Goal: Information Seeking & Learning: Learn about a topic

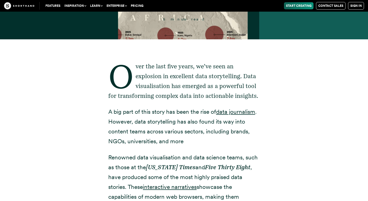
scroll to position [171, 0]
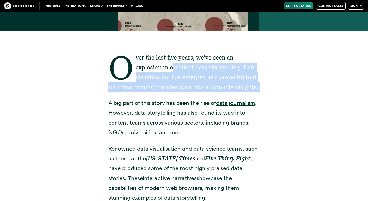
drag, startPoint x: 178, startPoint y: 98, endPoint x: 172, endPoint y: 72, distance: 26.6
click at [172, 71] on div "Over the last five years, we’ve seen an explosion in excellent data storytellin…" at bounding box center [183, 194] width 151 height 327
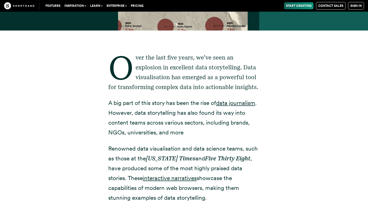
click at [307, 95] on div "Over the last five years, we’ve seen an explosion in excellent data storytellin…" at bounding box center [183, 194] width 343 height 327
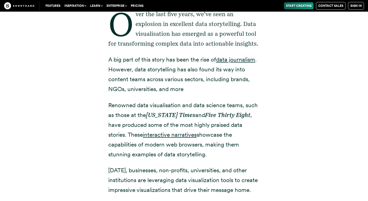
scroll to position [216, 0]
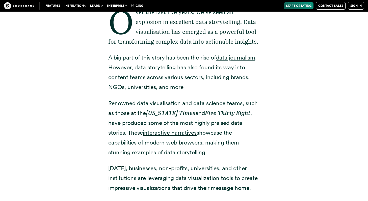
drag, startPoint x: 302, startPoint y: 96, endPoint x: 306, endPoint y: 40, distance: 55.9
click at [306, 40] on div "Over the last five years, we’ve seen an explosion in excellent data storytellin…" at bounding box center [183, 148] width 343 height 327
click at [319, 88] on div "Over the last five years, we’ve seen an explosion in excellent data storytellin…" at bounding box center [183, 148] width 343 height 327
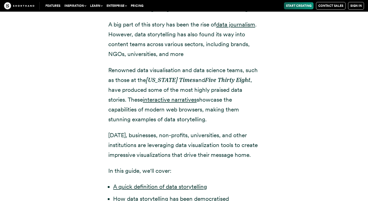
scroll to position [249, 0]
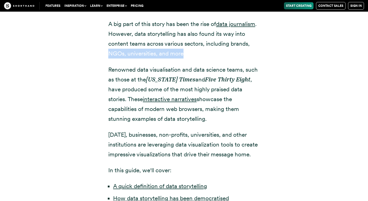
drag, startPoint x: 246, startPoint y: 54, endPoint x: 251, endPoint y: 41, distance: 14.2
click at [251, 41] on p "A big part of this story has been the rise of data journalism . However, data s…" at bounding box center [183, 38] width 151 height 39
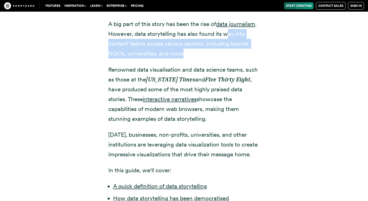
drag, startPoint x: 228, startPoint y: 39, endPoint x: 247, endPoint y: 49, distance: 21.8
click at [247, 49] on p "A big part of this story has been the rise of data journalism . However, data s…" at bounding box center [183, 38] width 151 height 39
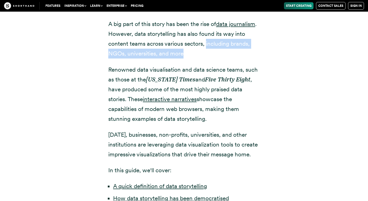
drag, startPoint x: 215, startPoint y: 52, endPoint x: 205, endPoint y: 43, distance: 13.0
click at [205, 43] on p "A big part of this story has been the rise of data journalism . However, data s…" at bounding box center [183, 38] width 151 height 39
drag, startPoint x: 203, startPoint y: 44, endPoint x: 217, endPoint y: 58, distance: 19.3
click at [217, 58] on p "A big part of this story has been the rise of data journalism . However, data s…" at bounding box center [183, 38] width 151 height 39
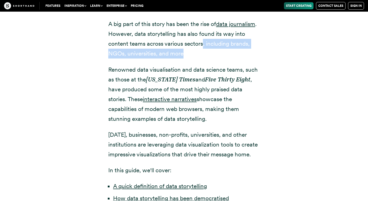
click at [217, 58] on p "A big part of this story has been the rise of data journalism . However, data s…" at bounding box center [183, 38] width 151 height 39
drag, startPoint x: 199, startPoint y: 52, endPoint x: 203, endPoint y: 44, distance: 8.7
click at [203, 44] on p "A big part of this story has been the rise of data journalism . However, data s…" at bounding box center [183, 38] width 151 height 39
drag, startPoint x: 203, startPoint y: 44, endPoint x: 203, endPoint y: 55, distance: 10.8
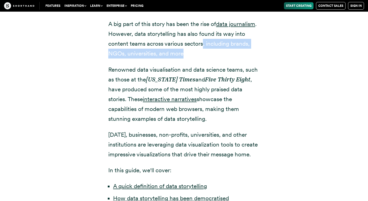
click at [203, 55] on p "A big part of this story has been the rise of data journalism . However, data s…" at bounding box center [183, 38] width 151 height 39
click at [203, 56] on p "A big part of this story has been the rise of data journalism . However, data s…" at bounding box center [183, 38] width 151 height 39
drag, startPoint x: 203, startPoint y: 56, endPoint x: 203, endPoint y: 47, distance: 9.4
click at [203, 47] on p "A big part of this story has been the rise of data journalism . However, data s…" at bounding box center [183, 38] width 151 height 39
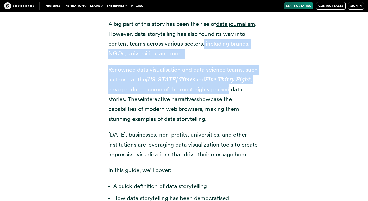
drag, startPoint x: 204, startPoint y: 44, endPoint x: 230, endPoint y: 91, distance: 54.2
click at [230, 91] on div "Over the last five years, we’ve seen an explosion in excellent data storytellin…" at bounding box center [183, 115] width 151 height 327
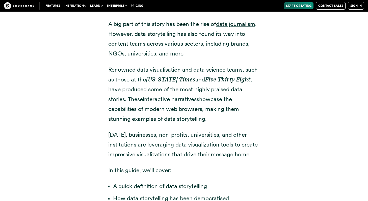
click at [278, 98] on div "Over the last five years, we’ve seen an explosion in excellent data storytellin…" at bounding box center [183, 115] width 343 height 327
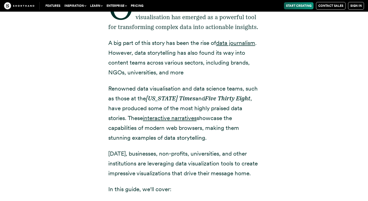
scroll to position [231, 0]
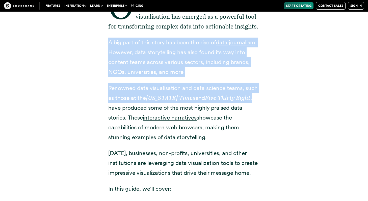
drag, startPoint x: 278, startPoint y: 98, endPoint x: 293, endPoint y: 33, distance: 66.9
click at [293, 33] on div "Over the last five years, we’ve seen an explosion in excellent data storytellin…" at bounding box center [183, 133] width 343 height 327
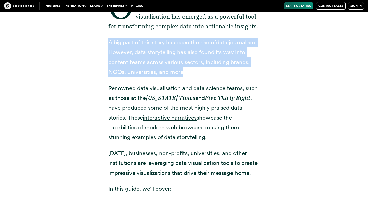
drag, startPoint x: 293, startPoint y: 37, endPoint x: 296, endPoint y: 69, distance: 32.7
click at [296, 69] on div "Over the last five years, we’ve seen an explosion in excellent data storytellin…" at bounding box center [183, 133] width 343 height 327
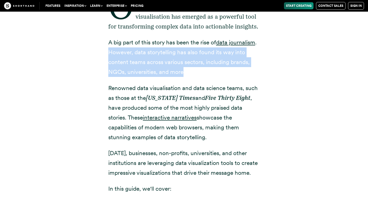
drag, startPoint x: 276, startPoint y: 72, endPoint x: 284, endPoint y: 38, distance: 34.6
click at [284, 38] on div "Over the last five years, we’ve seen an explosion in excellent data storytellin…" at bounding box center [183, 133] width 343 height 327
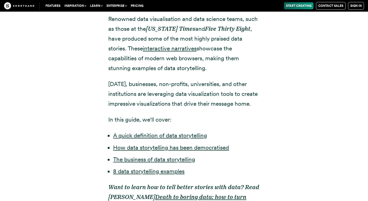
scroll to position [301, 0]
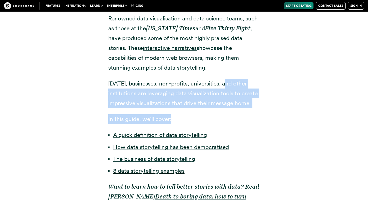
drag, startPoint x: 216, startPoint y: 117, endPoint x: 228, endPoint y: 80, distance: 38.7
click at [228, 80] on div "Over the last five years, we’ve seen an explosion in excellent data storytellin…" at bounding box center [183, 63] width 151 height 327
click at [228, 80] on p "[DATE], businesses, non-profits, universities, and other institutions are lever…" at bounding box center [183, 94] width 151 height 30
drag, startPoint x: 222, startPoint y: 82, endPoint x: 213, endPoint y: 120, distance: 38.9
click at [213, 120] on div "Over the last five years, we’ve seen an explosion in excellent data storytellin…" at bounding box center [183, 63] width 151 height 327
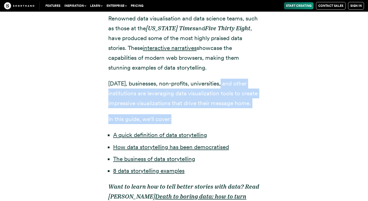
click at [213, 120] on p "In this guide, we'll cover:" at bounding box center [183, 119] width 151 height 10
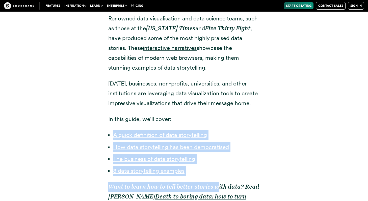
drag, startPoint x: 215, startPoint y: 182, endPoint x: 257, endPoint y: 124, distance: 72.2
click at [257, 124] on div "Over the last five years, we’ve seen an explosion in excellent data storytellin…" at bounding box center [183, 63] width 151 height 327
click at [257, 124] on p "In this guide, we'll cover:" at bounding box center [183, 119] width 151 height 10
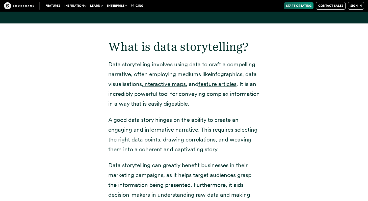
scroll to position [648, 0]
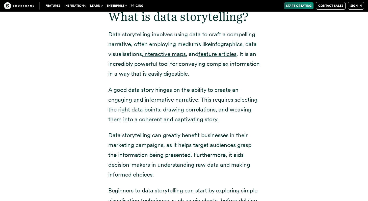
click at [233, 70] on p "Data storytelling involves using data to craft a compelling narrative, often em…" at bounding box center [183, 54] width 151 height 49
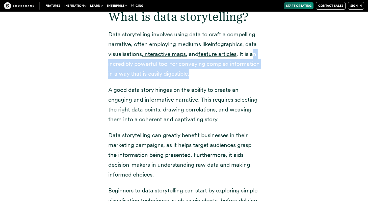
drag, startPoint x: 239, startPoint y: 71, endPoint x: 255, endPoint y: 53, distance: 24.6
click at [255, 53] on p "Data storytelling involves using data to craft a compelling narrative, often em…" at bounding box center [183, 54] width 151 height 49
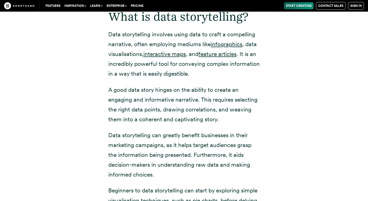
click at [251, 94] on p "A good data story hinges on the ability to create an engaging and informative n…" at bounding box center [183, 104] width 151 height 39
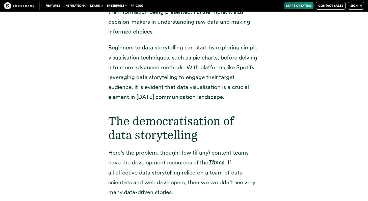
scroll to position [794, 0]
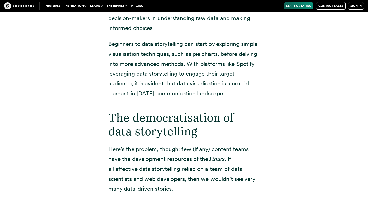
drag, startPoint x: 243, startPoint y: 100, endPoint x: 260, endPoint y: 56, distance: 46.9
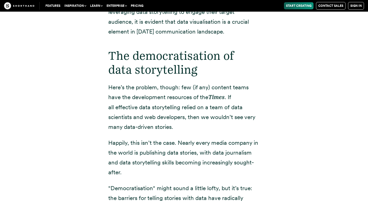
scroll to position [859, 0]
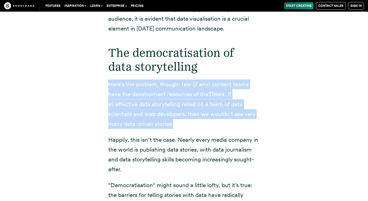
drag, startPoint x: 239, startPoint y: 126, endPoint x: 250, endPoint y: 73, distance: 53.9
drag, startPoint x: 250, startPoint y: 73, endPoint x: 238, endPoint y: 121, distance: 48.8
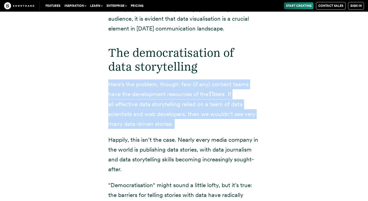
click at [238, 121] on p "Here’s the problem, though: few (if any) content teams have the development res…" at bounding box center [183, 103] width 151 height 49
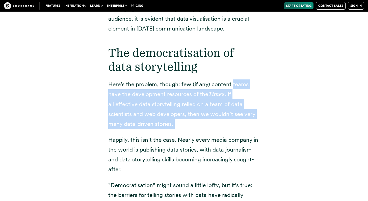
drag, startPoint x: 238, startPoint y: 121, endPoint x: 247, endPoint y: 76, distance: 45.8
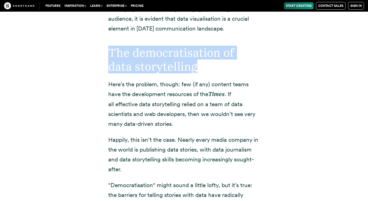
drag, startPoint x: 236, startPoint y: 69, endPoint x: 248, endPoint y: 40, distance: 31.4
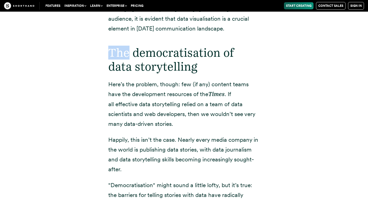
drag, startPoint x: 248, startPoint y: 40, endPoint x: 239, endPoint y: 58, distance: 19.4
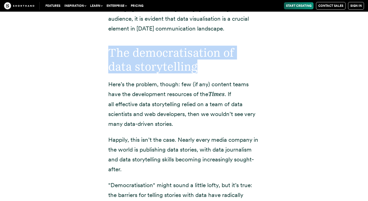
drag, startPoint x: 232, startPoint y: 71, endPoint x: 237, endPoint y: 40, distance: 31.6
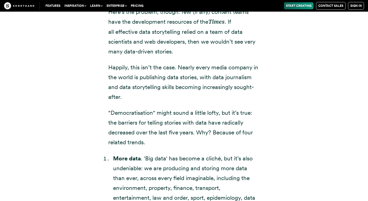
scroll to position [932, 0]
drag, startPoint x: 207, startPoint y: 140, endPoint x: 213, endPoint y: 105, distance: 34.8
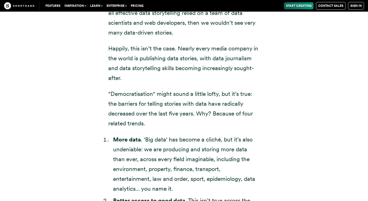
scroll to position [952, 0]
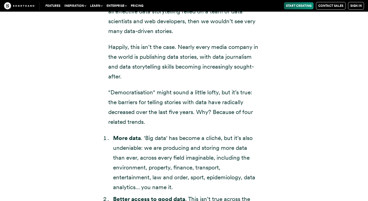
click at [205, 127] on div "The democratisation of data storytelling Here’s the problem, though: few (if an…" at bounding box center [183, 189] width 151 height 472
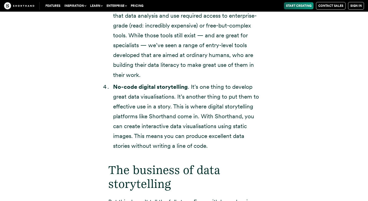
scroll to position [1228, 0]
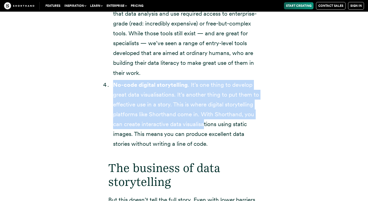
drag, startPoint x: 205, startPoint y: 127, endPoint x: 201, endPoint y: 77, distance: 49.4
click at [201, 77] on ol "More data . 'Big data' has become a cliché, but it’s also undeniable: we are pr…" at bounding box center [183, 3] width 151 height 292
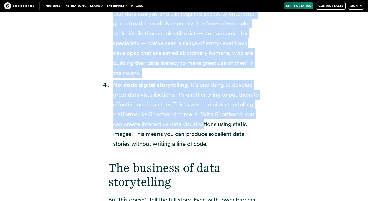
click at [201, 77] on li "Better human-friendly data tools . It wasn’t too long ago that data analysis an…" at bounding box center [186, 38] width 147 height 79
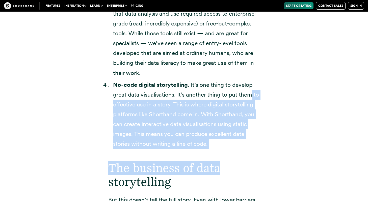
drag, startPoint x: 237, startPoint y: 170, endPoint x: 250, endPoint y: 92, distance: 78.5
click at [250, 92] on li "No-code digital storytelling . It’s one thing to develop great data visualisati…" at bounding box center [186, 114] width 147 height 69
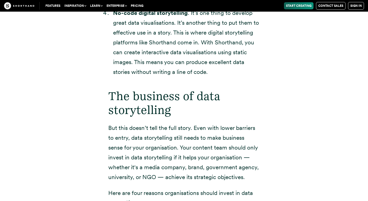
scroll to position [1303, 0]
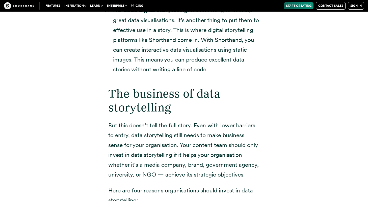
drag, startPoint x: 231, startPoint y: 105, endPoint x: 227, endPoint y: 77, distance: 27.8
click at [231, 105] on h2 "The business of data storytelling" at bounding box center [183, 101] width 151 height 28
drag, startPoint x: 210, startPoint y: 117, endPoint x: 228, endPoint y: 75, distance: 45.6
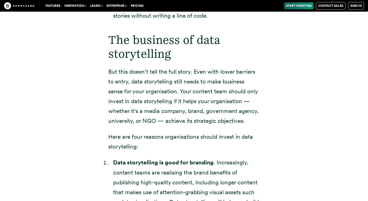
scroll to position [1357, 0]
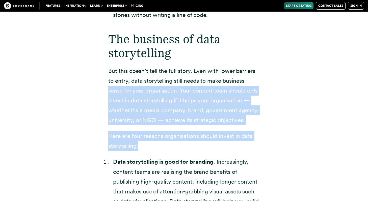
drag, startPoint x: 220, startPoint y: 146, endPoint x: 252, endPoint y: 80, distance: 72.3
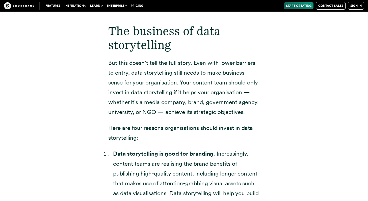
scroll to position [1320, 0]
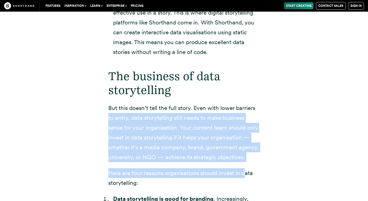
drag, startPoint x: 245, startPoint y: 177, endPoint x: 267, endPoint y: 103, distance: 76.7
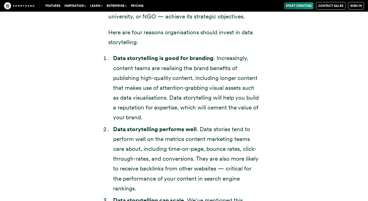
scroll to position [1462, 0]
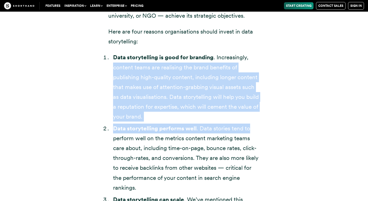
drag, startPoint x: 266, startPoint y: 133, endPoint x: 284, endPoint y: 52, distance: 82.3
click at [284, 52] on div "The business of data storytelling But this doesn’t tell the full story. Even wi…" at bounding box center [183, 148] width 343 height 453
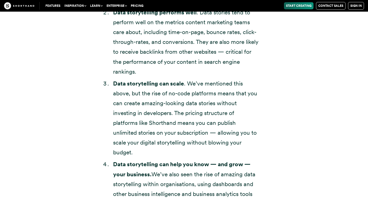
scroll to position [1578, 0]
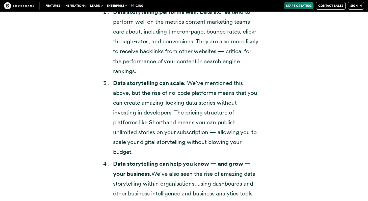
click at [192, 167] on strong "Data storytelling can help you know — and grow — your business." at bounding box center [181, 168] width 137 height 17
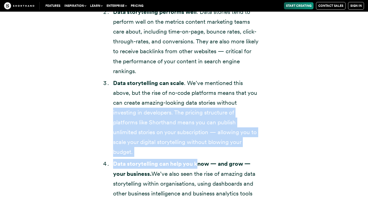
drag, startPoint x: 197, startPoint y: 161, endPoint x: 309, endPoint y: 104, distance: 125.7
click at [309, 104] on div "The business of data storytelling But this doesn’t tell the full story. Even wi…" at bounding box center [183, 31] width 343 height 453
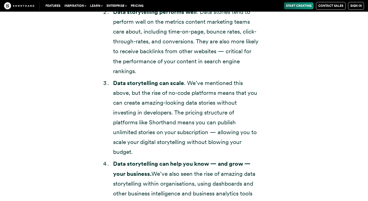
drag, startPoint x: 307, startPoint y: 106, endPoint x: 277, endPoint y: 157, distance: 59.7
click at [278, 157] on div "The business of data storytelling But this doesn’t tell the full story. Even wi…" at bounding box center [183, 31] width 343 height 453
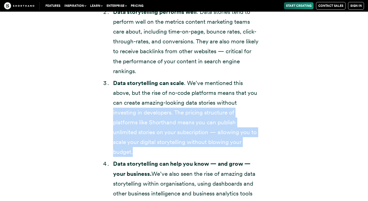
click at [277, 157] on div "The business of data storytelling But this doesn’t tell the full story. Even wi…" at bounding box center [183, 31] width 343 height 453
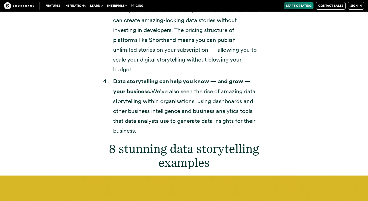
scroll to position [1663, 0]
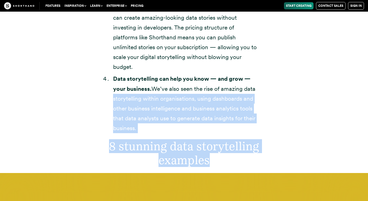
drag, startPoint x: 277, startPoint y: 157, endPoint x: 352, endPoint y: 88, distance: 101.9
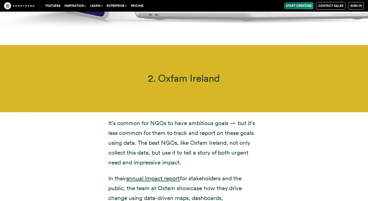
scroll to position [2408, 0]
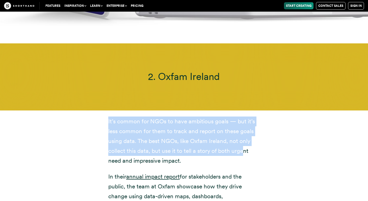
drag, startPoint x: 244, startPoint y: 143, endPoint x: 265, endPoint y: 102, distance: 45.8
click at [265, 110] on div "It’s common for NGOs to have ambitious goals — but it’s less common for them to…" at bounding box center [184, 168] width 172 height 117
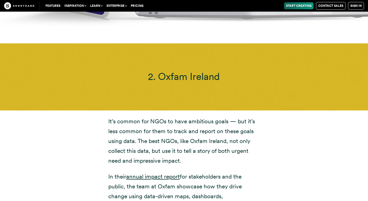
click at [266, 134] on div "It’s common for NGOs to have ambitious goals — but it’s less common for them to…" at bounding box center [184, 169] width 172 height 105
drag, startPoint x: 247, startPoint y: 151, endPoint x: 264, endPoint y: 116, distance: 39.2
click at [264, 117] on div "It’s common for NGOs to have ambitious goals — but it’s less common for them to…" at bounding box center [184, 169] width 172 height 105
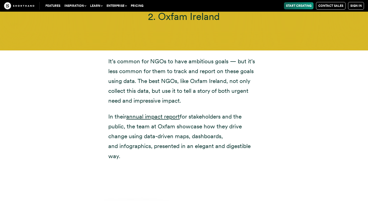
scroll to position [2477, 0]
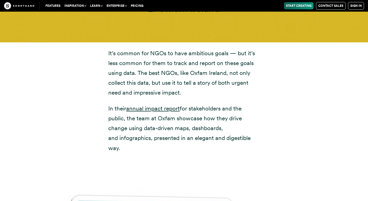
drag, startPoint x: 248, startPoint y: 143, endPoint x: 255, endPoint y: 100, distance: 43.8
click at [255, 104] on p "In their annual impact report for stakeholders and the public, the team at Oxfa…" at bounding box center [183, 128] width 151 height 49
click at [266, 106] on div "It’s common for NGOs to have ambitious goals — but it’s less common for them to…" at bounding box center [184, 100] width 172 height 105
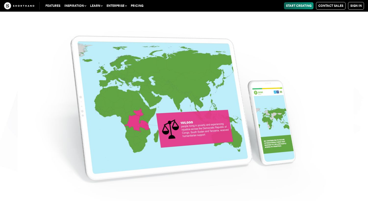
scroll to position [2898, 0]
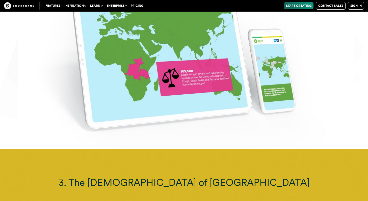
click at [286, 73] on img at bounding box center [184, 48] width 368 height 201
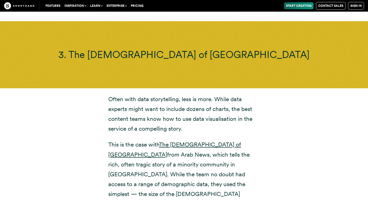
scroll to position [3027, 0]
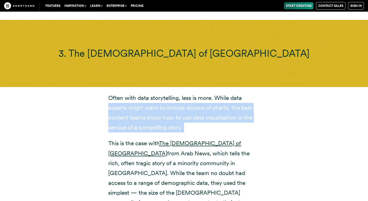
drag, startPoint x: 272, startPoint y: 123, endPoint x: 284, endPoint y: 87, distance: 37.9
click at [284, 87] on div "Often with data storytelling, less is more. While data experts might want to in…" at bounding box center [183, 150] width 343 height 127
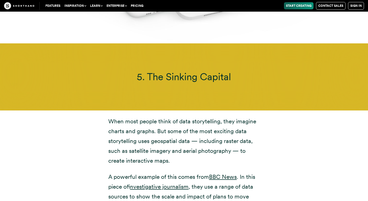
scroll to position [4217, 0]
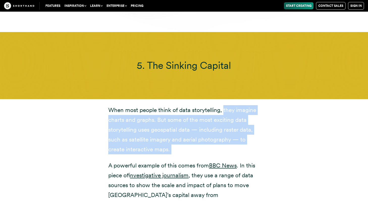
drag, startPoint x: 206, startPoint y: 139, endPoint x: 223, endPoint y: 92, distance: 49.4
click at [223, 105] on div "When most people think of data storytelling, they imagine charts and graphs. Bu…" at bounding box center [183, 157] width 151 height 105
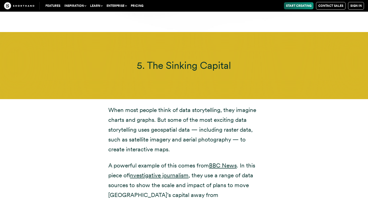
click at [222, 117] on p "When most people think of data storytelling, they imagine charts and graphs. Bu…" at bounding box center [183, 129] width 151 height 49
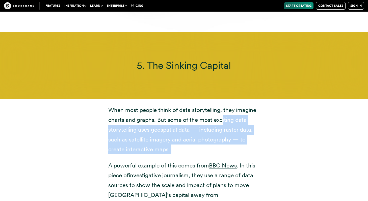
drag, startPoint x: 205, startPoint y: 137, endPoint x: 221, endPoint y: 103, distance: 37.2
click at [221, 105] on div "When most people think of data storytelling, they imagine charts and graphs. Bu…" at bounding box center [183, 157] width 151 height 105
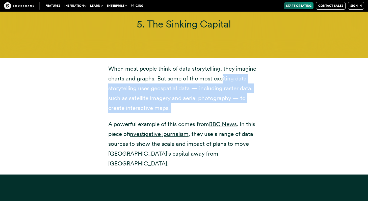
scroll to position [4259, 0]
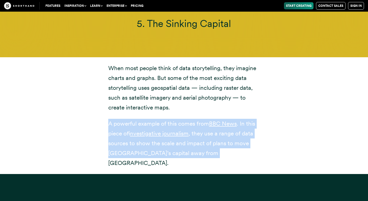
drag, startPoint x: 210, startPoint y: 136, endPoint x: 237, endPoint y: 85, distance: 57.2
click at [238, 85] on div "When most people think of data storytelling, they imagine charts and graphs. Bu…" at bounding box center [183, 115] width 151 height 105
click at [288, 87] on div "When most people think of data storytelling, they imagine charts and graphs. Bu…" at bounding box center [183, 115] width 343 height 117
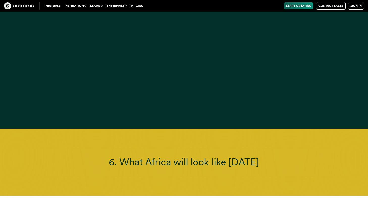
scroll to position [4519, 0]
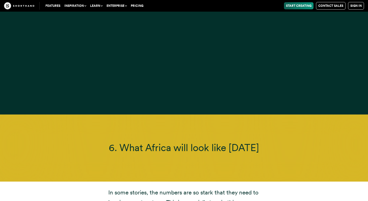
drag, startPoint x: 237, startPoint y: 134, endPoint x: 257, endPoint y: 109, distance: 31.4
click at [257, 115] on div "6. What Africa will look like [DATE]" at bounding box center [184, 148] width 368 height 67
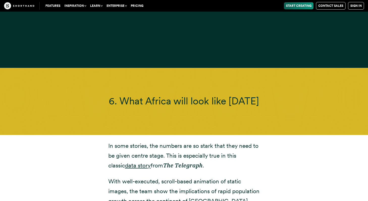
scroll to position [4596, 0]
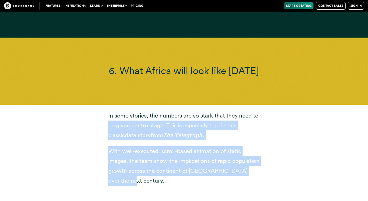
drag, startPoint x: 246, startPoint y: 154, endPoint x: 271, endPoint y: 87, distance: 71.8
click at [271, 105] on div "In some stories, the numbers are so [PERSON_NAME] that they need to be given ce…" at bounding box center [183, 148] width 343 height 87
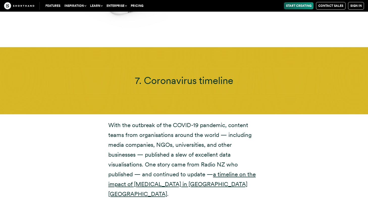
scroll to position [5154, 0]
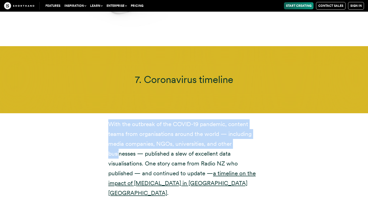
drag, startPoint x: 120, startPoint y: 129, endPoint x: 96, endPoint y: 88, distance: 46.9
click at [96, 113] on div "With the outbreak of the [MEDICAL_DATA] pandemic, content teams from organisati…" at bounding box center [183, 186] width 343 height 146
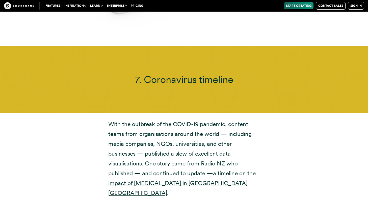
click at [96, 113] on div "With the outbreak of the [MEDICAL_DATA] pandemic, content teams from organisati…" at bounding box center [183, 186] width 343 height 146
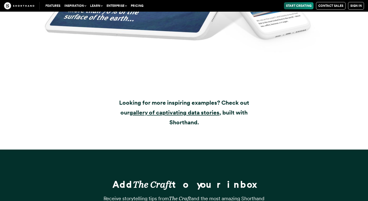
scroll to position [6326, 0]
